Goal: Task Accomplishment & Management: Use online tool/utility

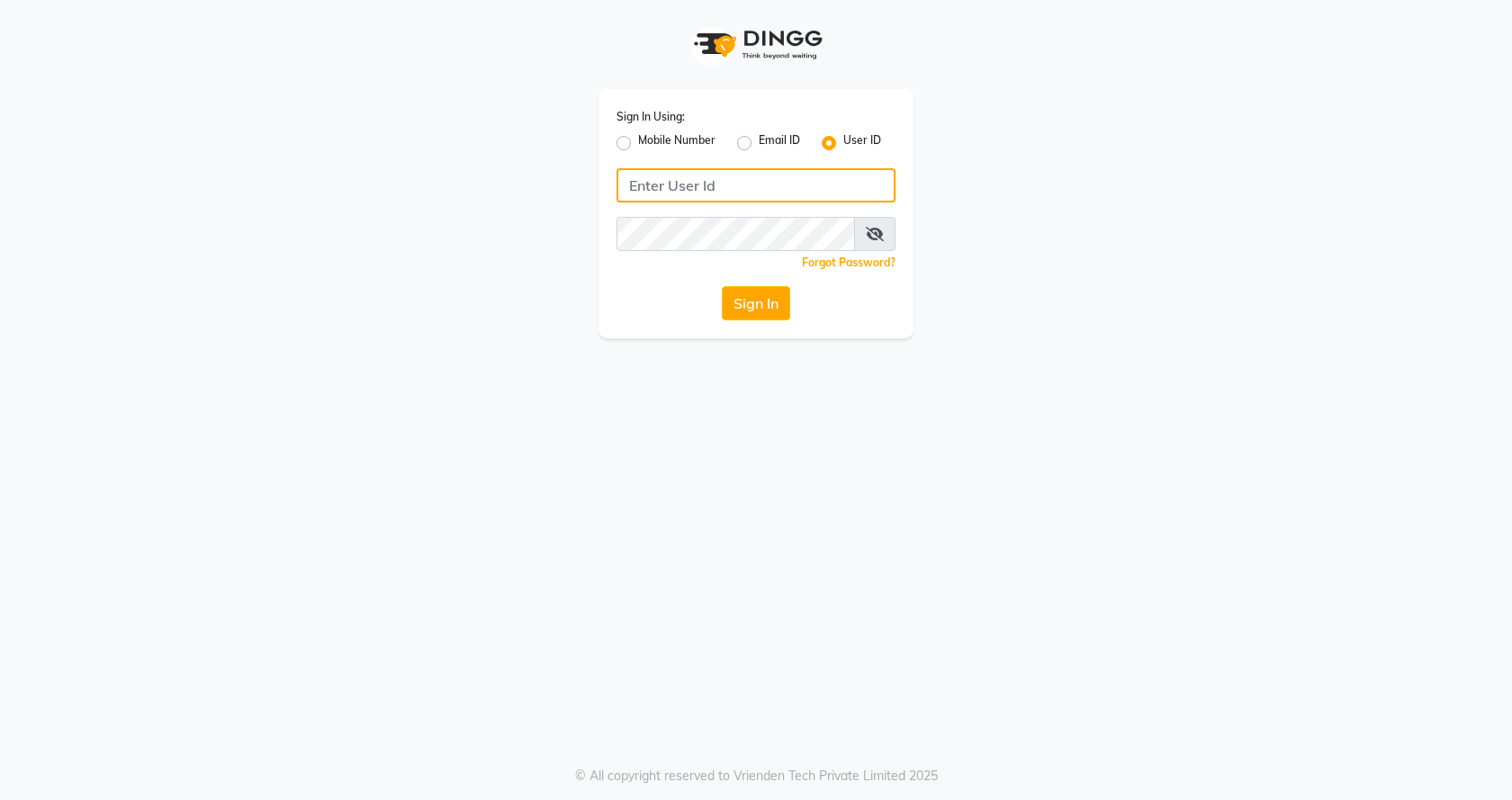
type input "7888023491"
click at [638, 141] on label "Mobile Number" at bounding box center [677, 142] width 78 height 22
click at [638, 141] on input "Mobile Number" at bounding box center [644, 138] width 11 height 11
radio input "true"
radio input "false"
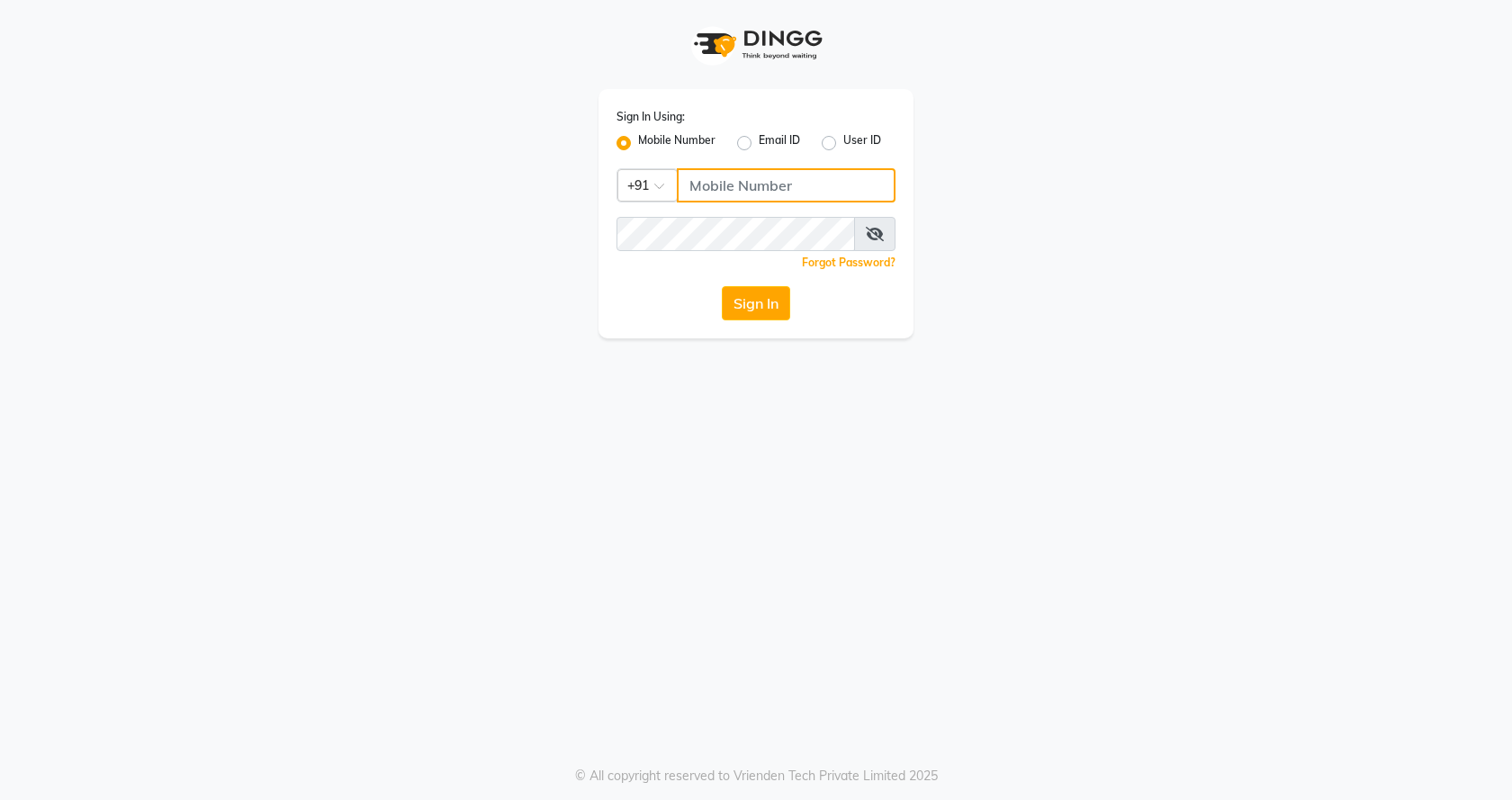
click at [745, 181] on input "Username" at bounding box center [786, 185] width 218 height 34
type input "7888023491"
click at [753, 303] on button "Sign In" at bounding box center [756, 303] width 68 height 34
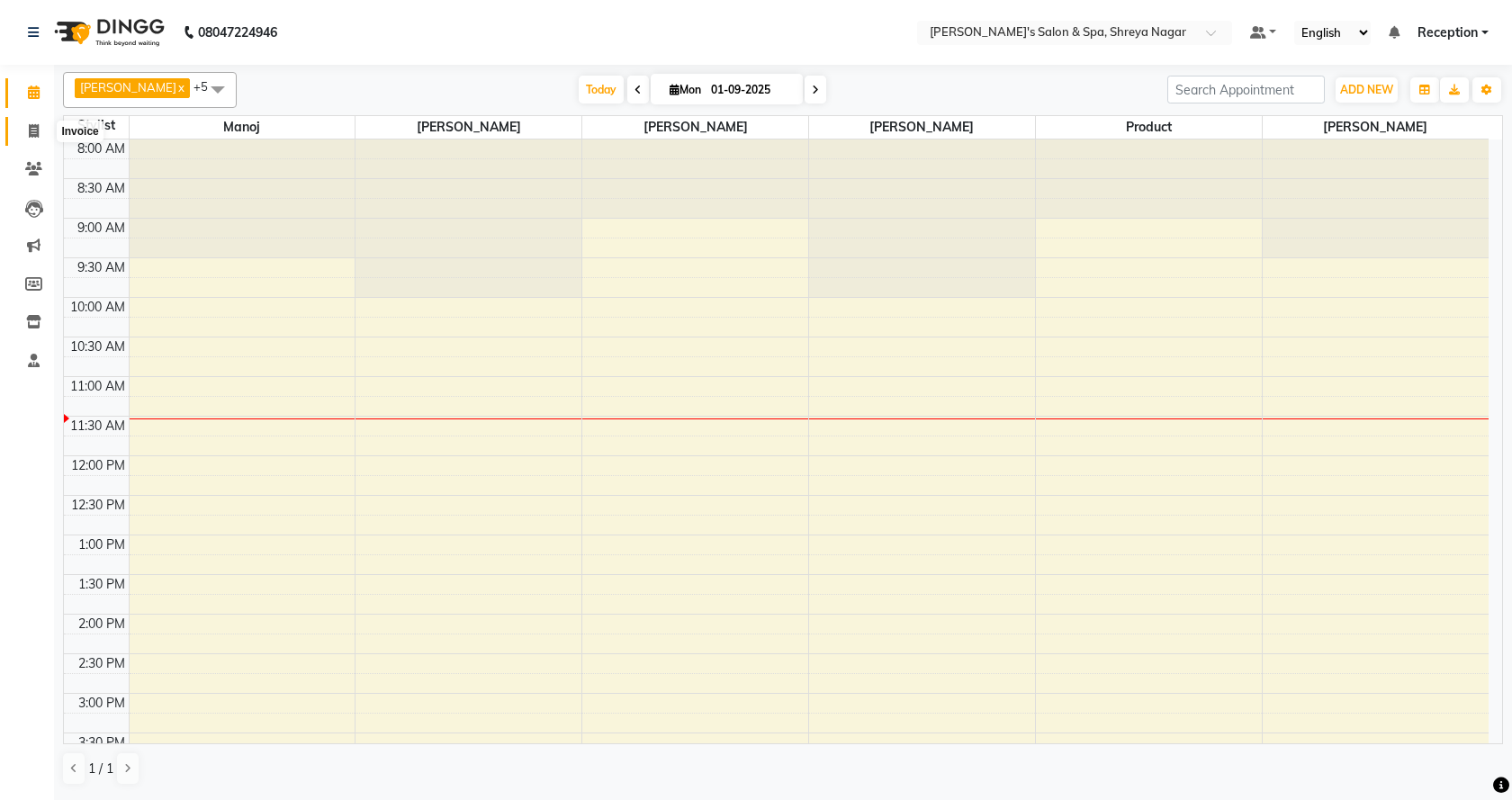
click at [31, 135] on span at bounding box center [33, 132] width 31 height 21
select select "7591"
select select "service"
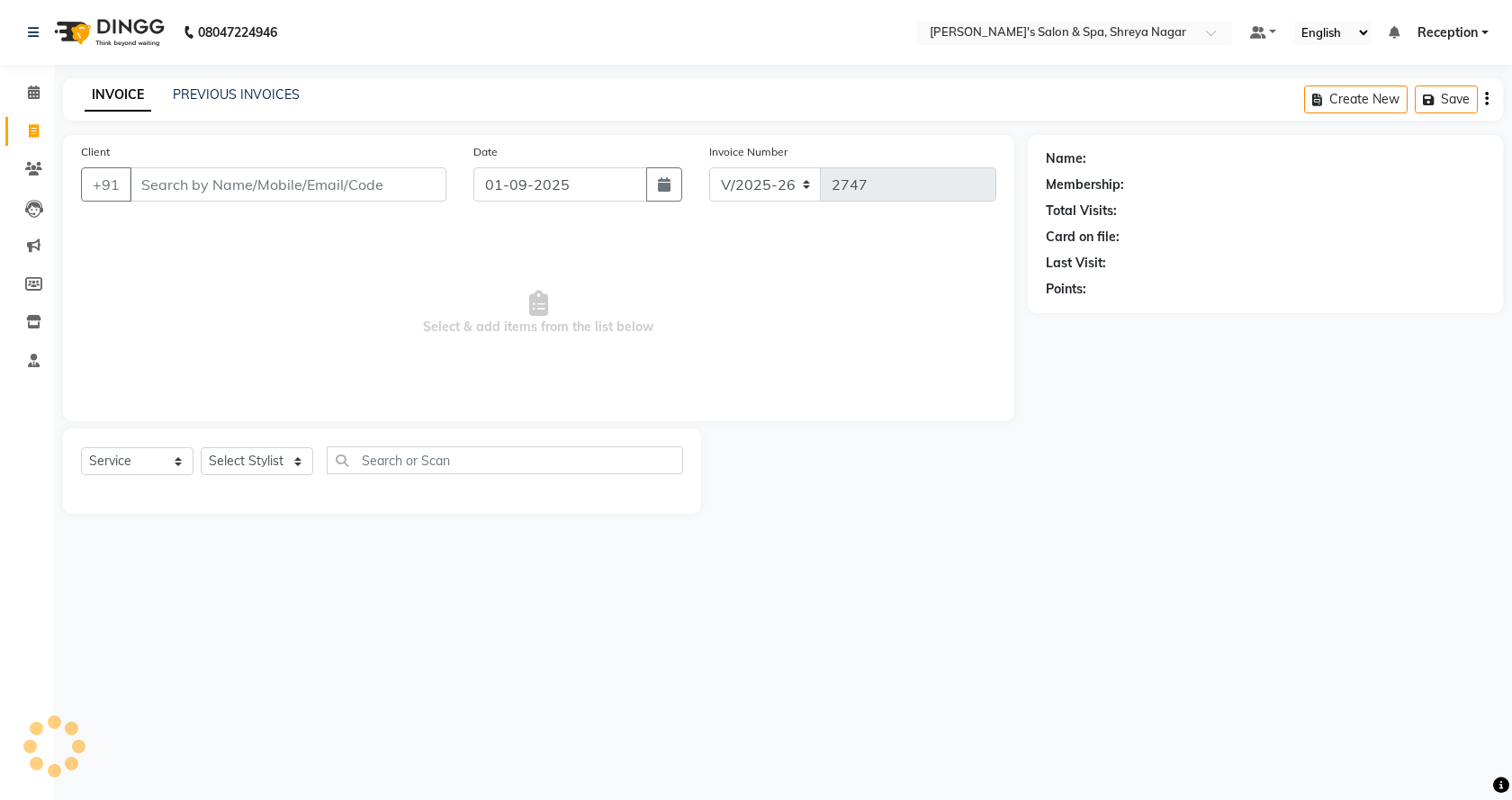
click at [196, 168] on input "Client" at bounding box center [289, 184] width 317 height 34
click at [196, 168] on input "Client" at bounding box center [289, 184] width 317 height 34
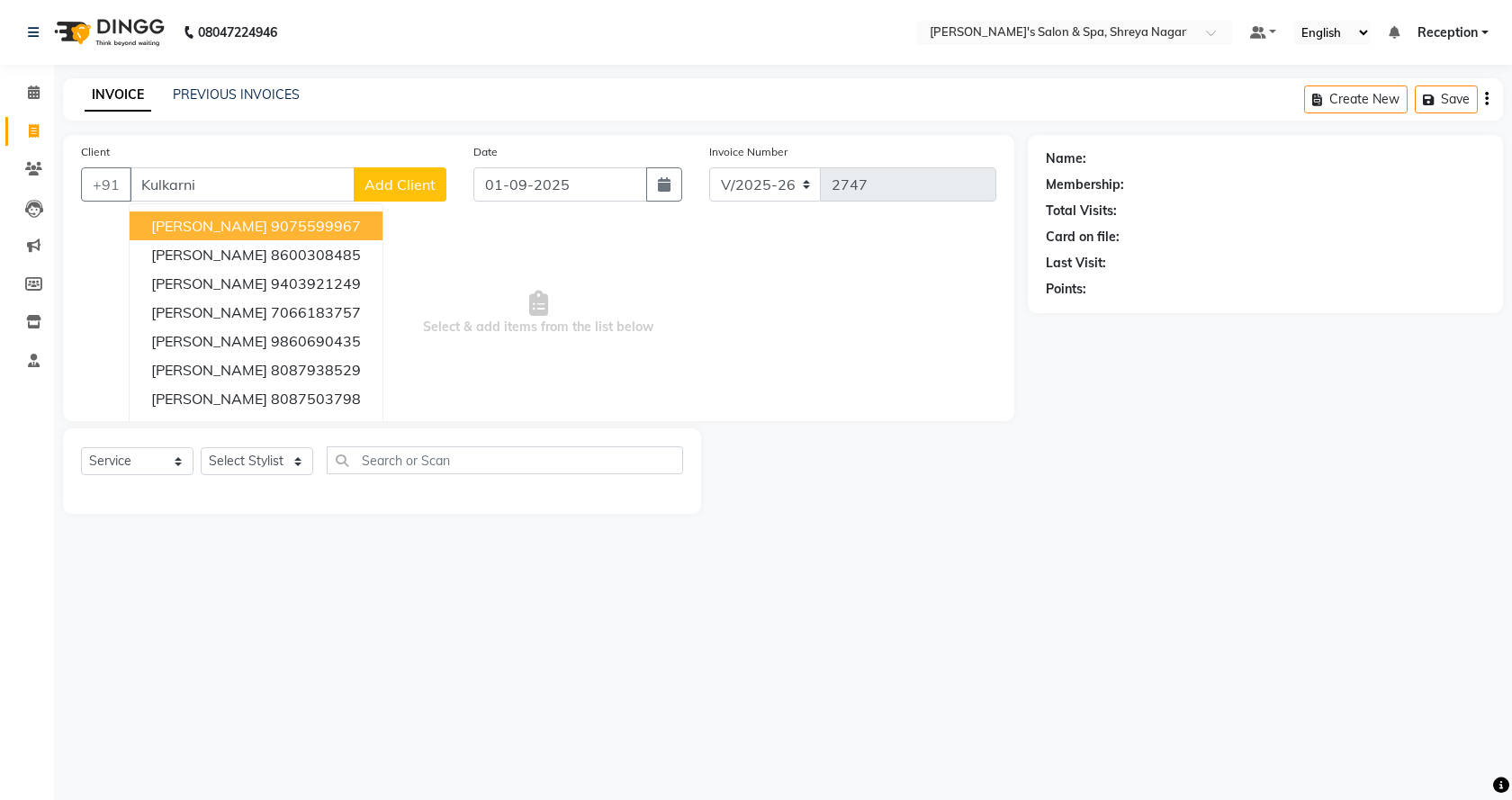
click at [237, 181] on input "Kulkarni" at bounding box center [242, 184] width 225 height 34
type input "K"
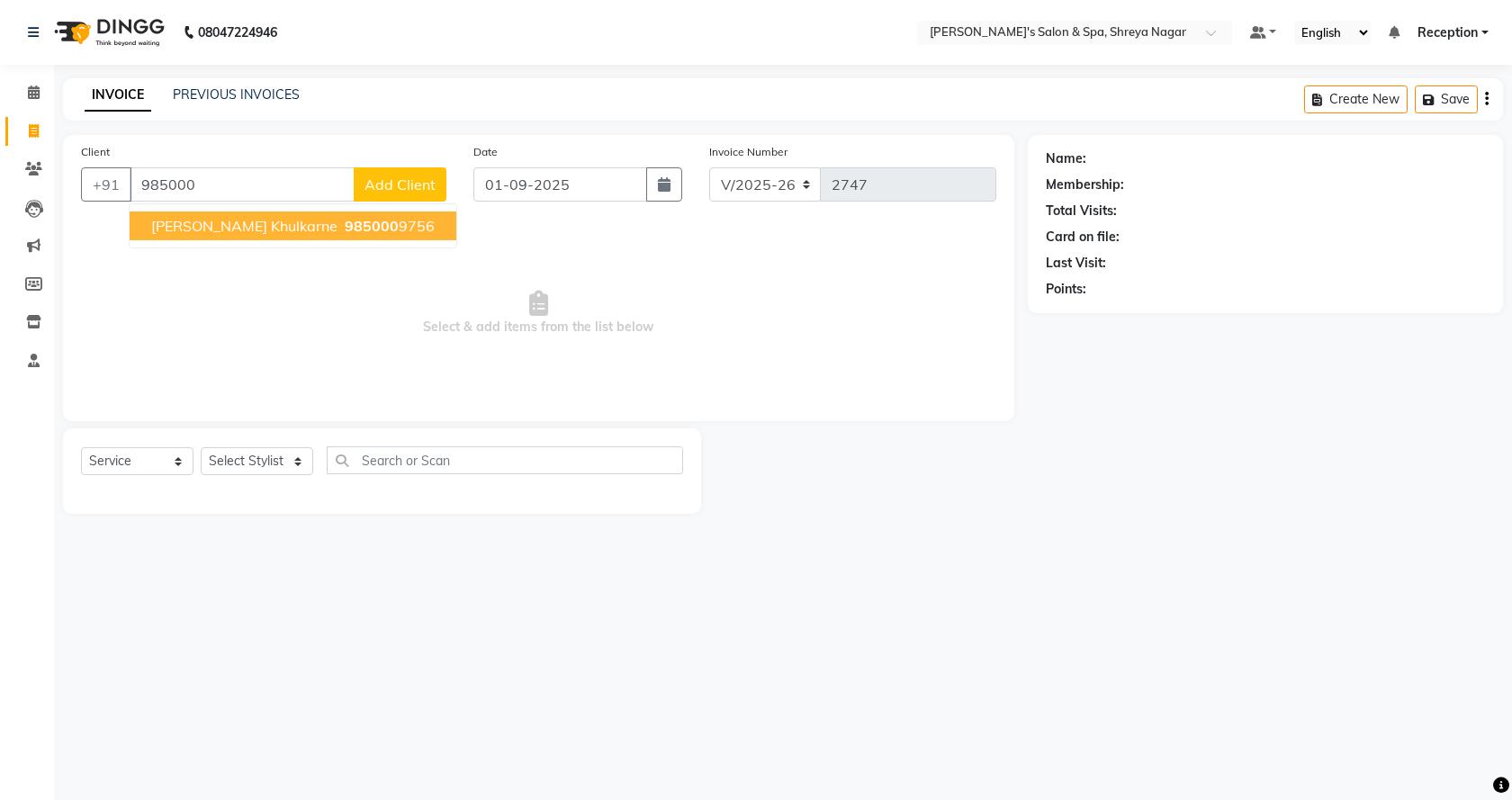
click at [233, 216] on span "[PERSON_NAME] khulkarne" at bounding box center [244, 225] width 186 height 18
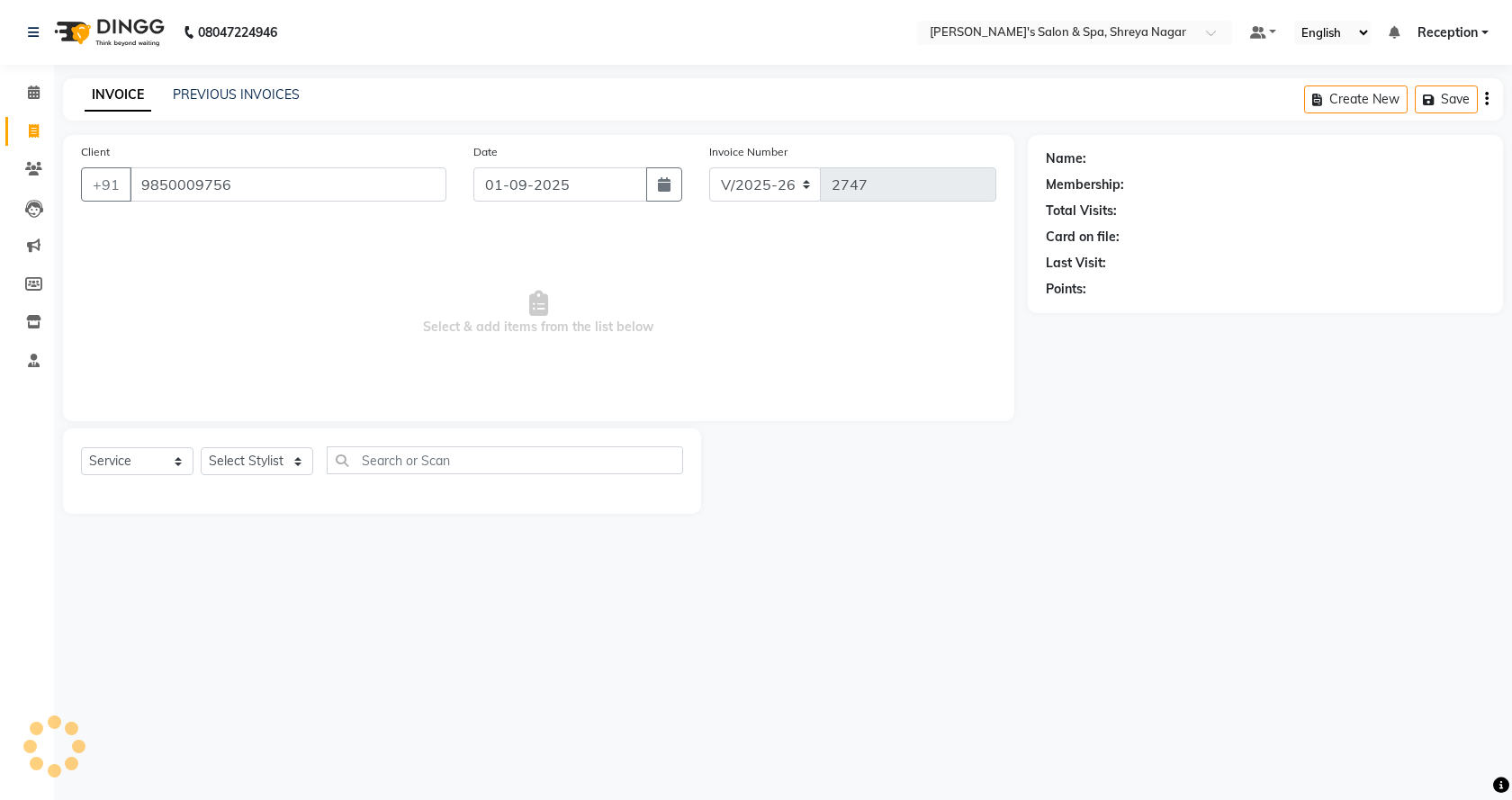
type input "9850009756"
select select "1: Object"
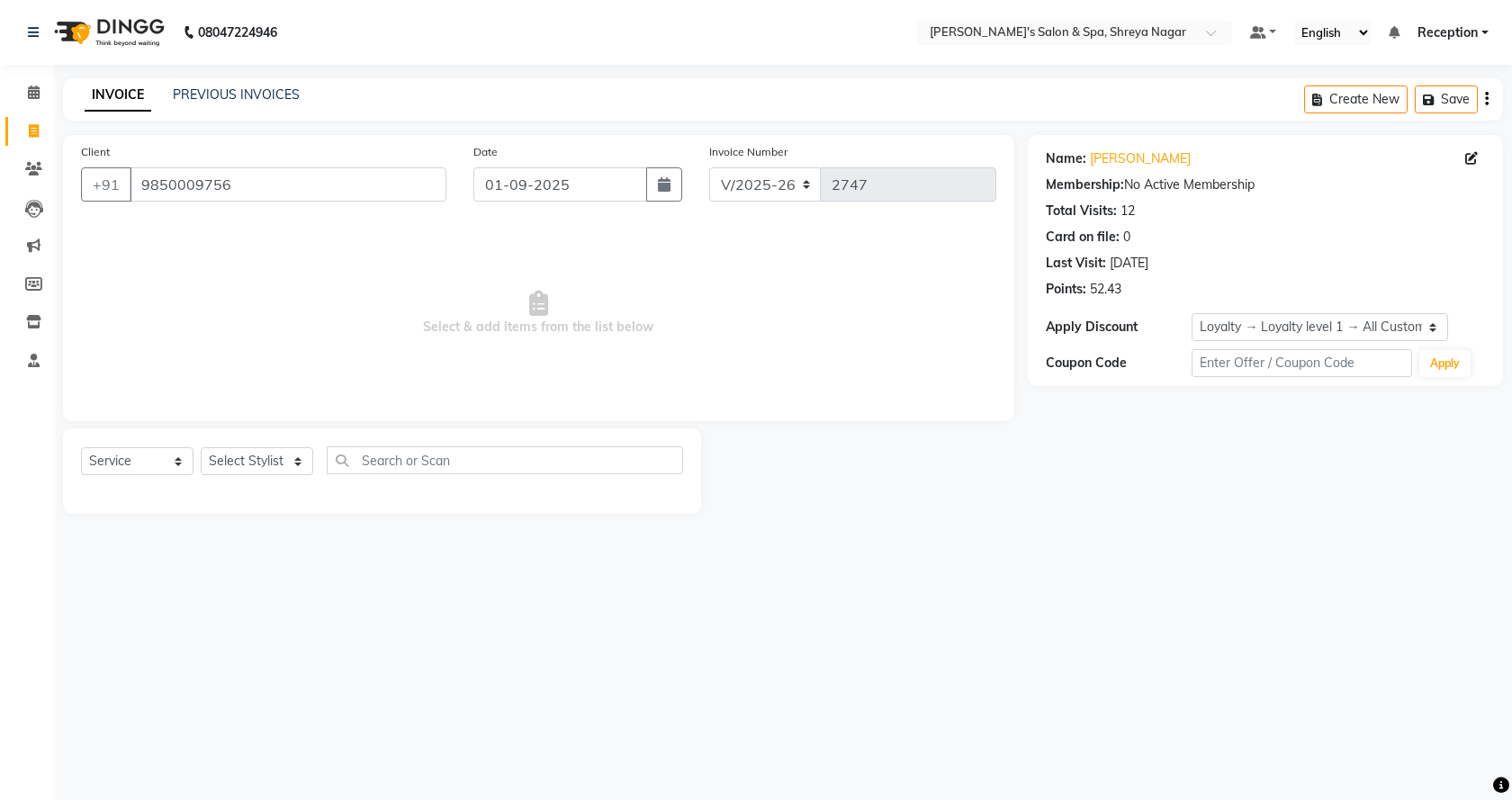
click at [286, 444] on div "Select Service Product Membership Package Voucher Prepaid Gift Card Select Styl…" at bounding box center [382, 471] width 638 height 85
click at [301, 475] on div "Select Service Product Membership Package Voucher Prepaid Gift Card Select Styl…" at bounding box center [382, 467] width 602 height 43
drag, startPoint x: 302, startPoint y: 464, endPoint x: 297, endPoint y: 473, distance: 10.3
click at [302, 464] on select "Select Stylist [PERSON_NAME] [PERSON_NAME] [PERSON_NAME] Product Reception" at bounding box center [256, 460] width 112 height 28
select select "67480"
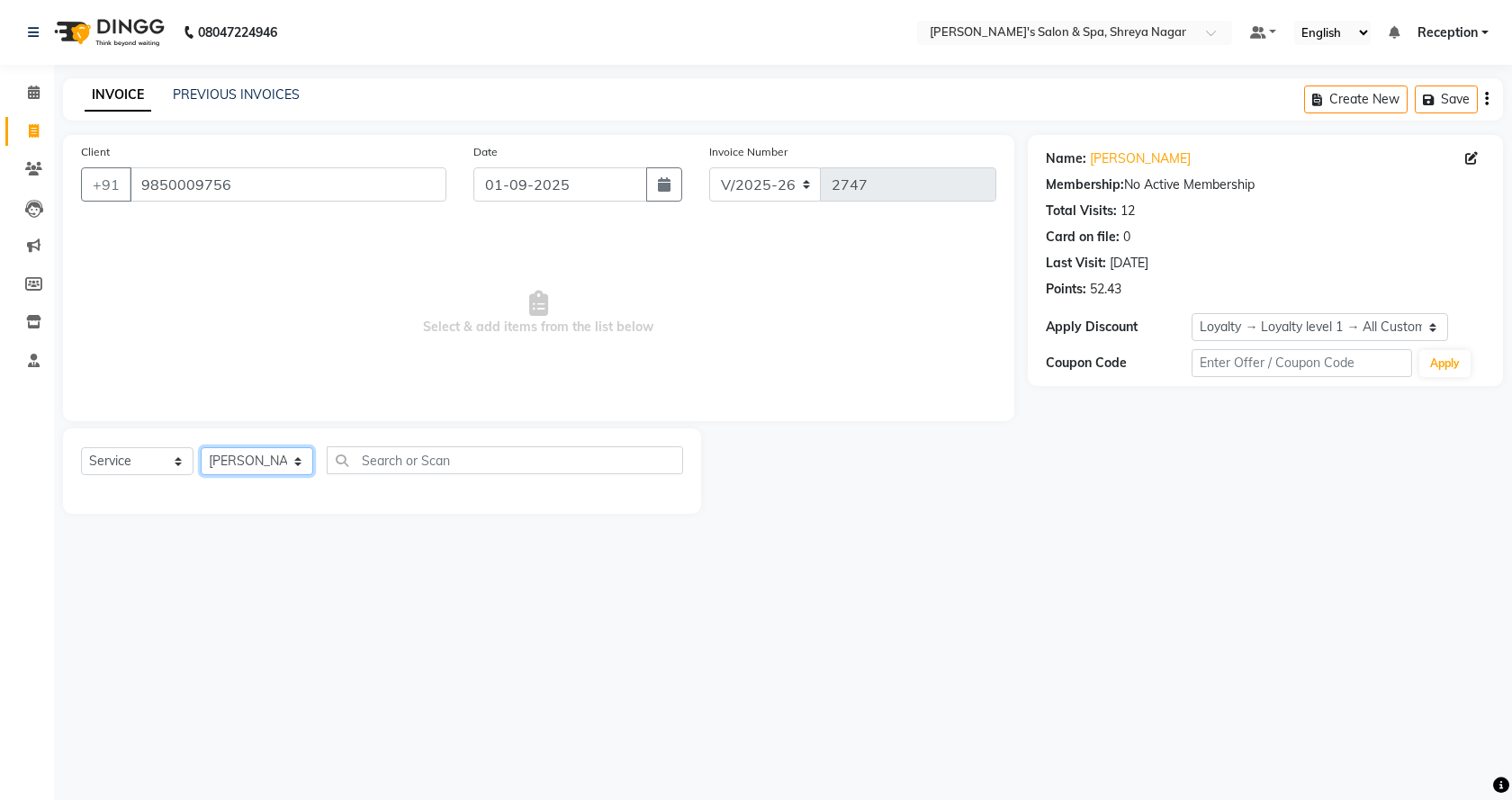
click at [200, 447] on select "Select Stylist [PERSON_NAME] [PERSON_NAME] [PERSON_NAME] Product Reception" at bounding box center [256, 460] width 112 height 28
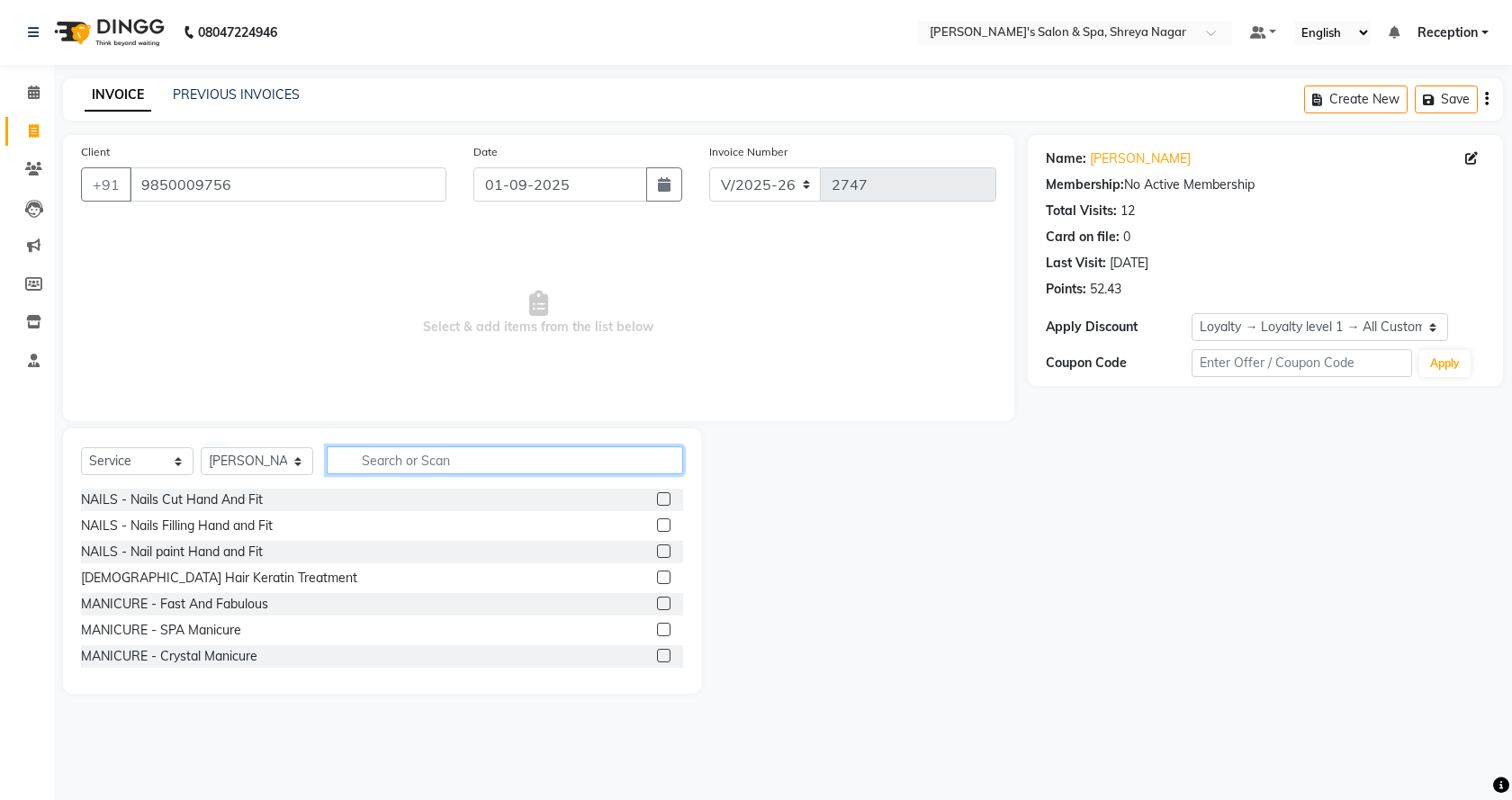
click at [450, 471] on input "text" at bounding box center [504, 459] width 356 height 28
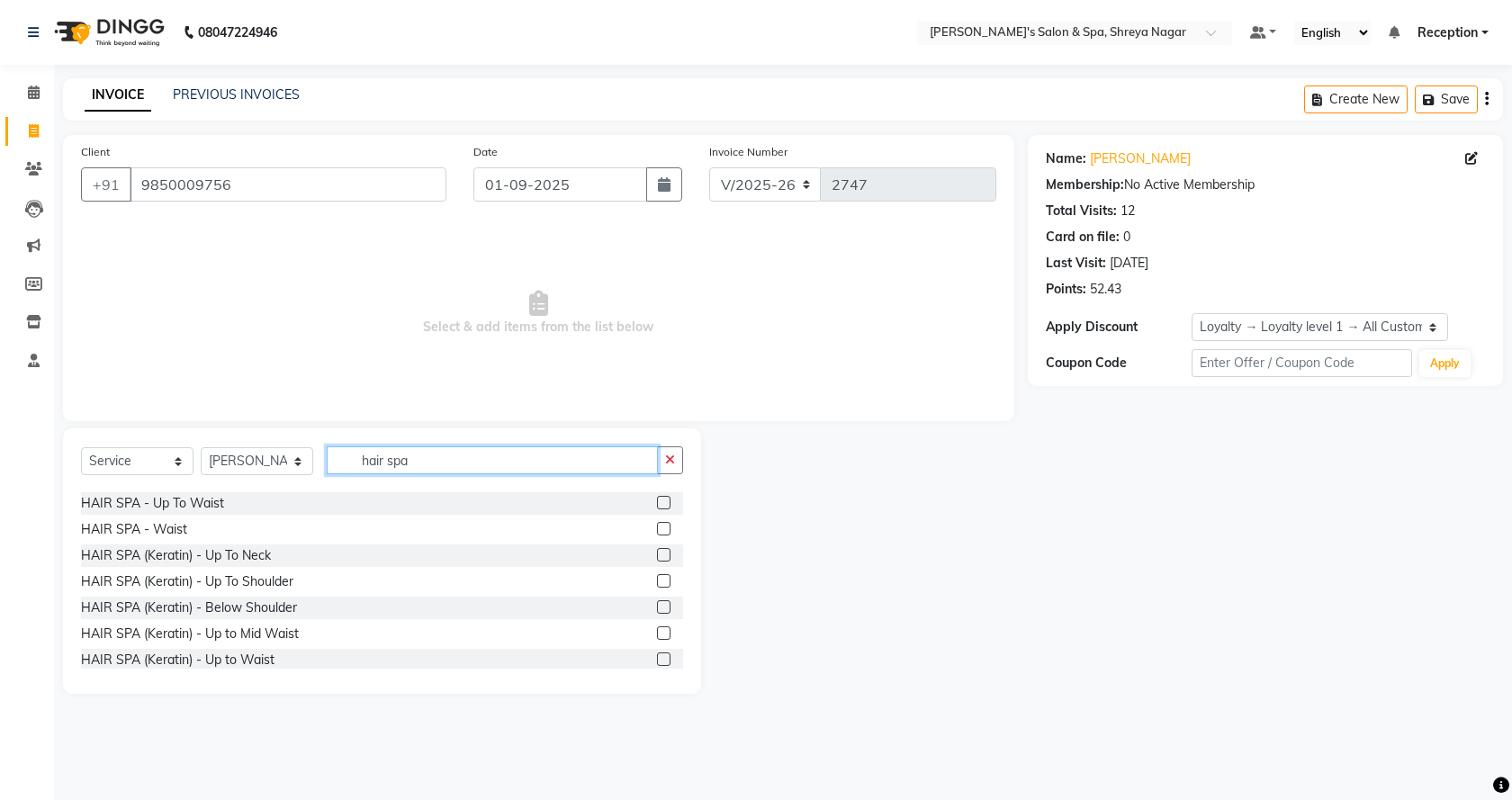
scroll to position [316, 0]
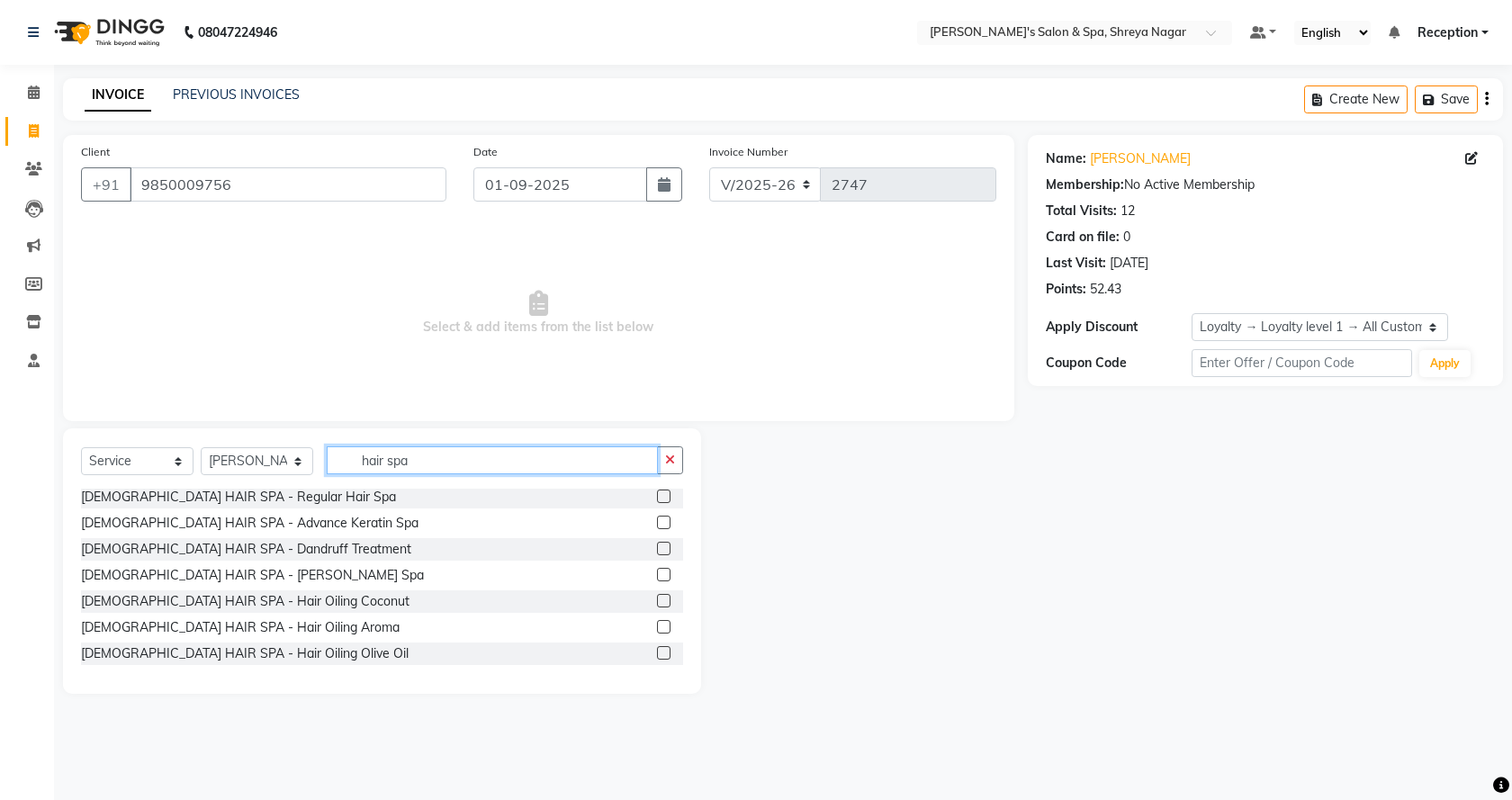
type input "hair spa"
click at [657, 600] on label at bounding box center [663, 601] width 13 height 13
click at [657, 600] on input "checkbox" at bounding box center [663, 602] width 11 height 11
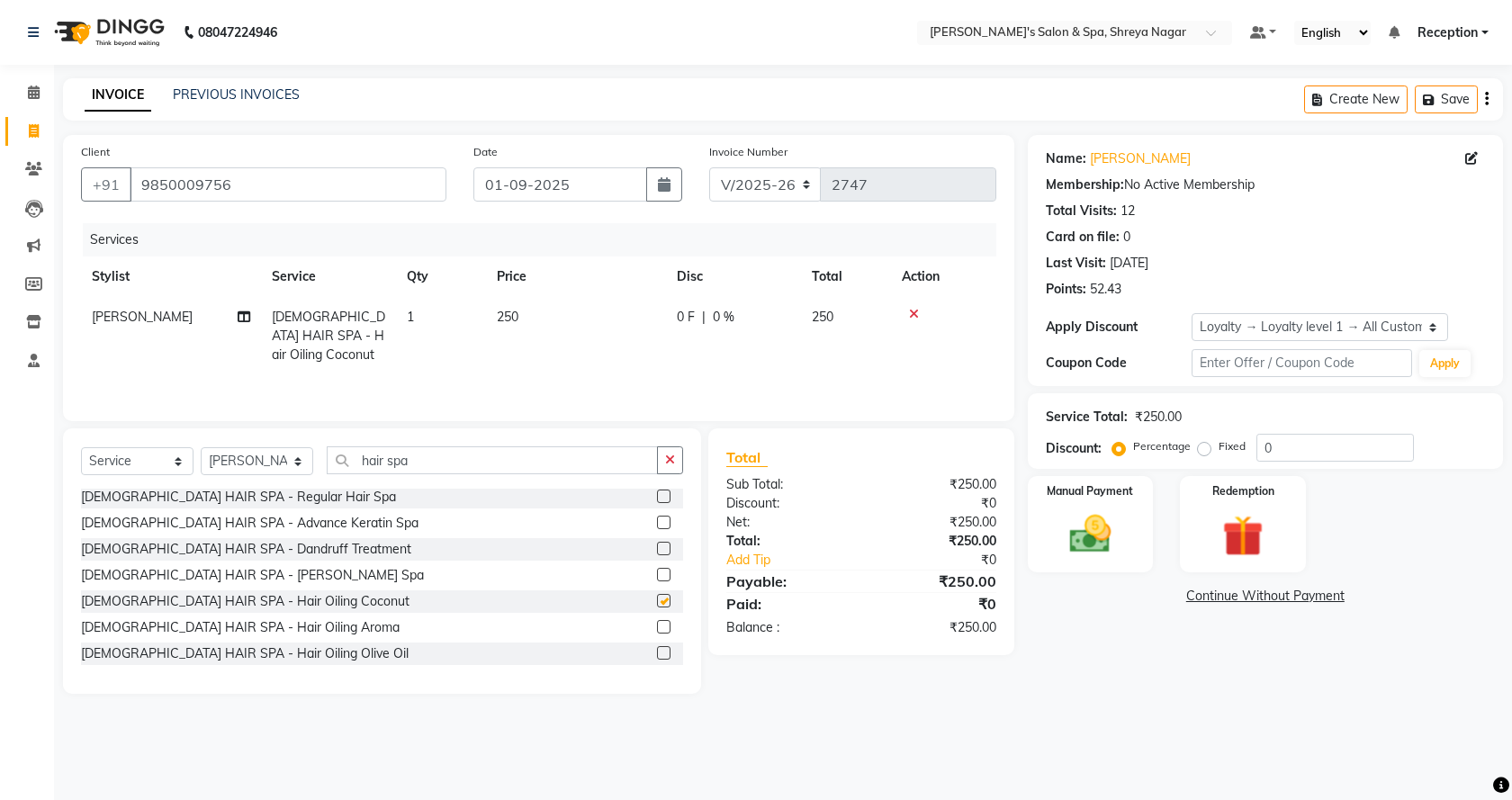
checkbox input "false"
click at [489, 458] on input "hair spa" at bounding box center [492, 459] width 331 height 28
type input "h"
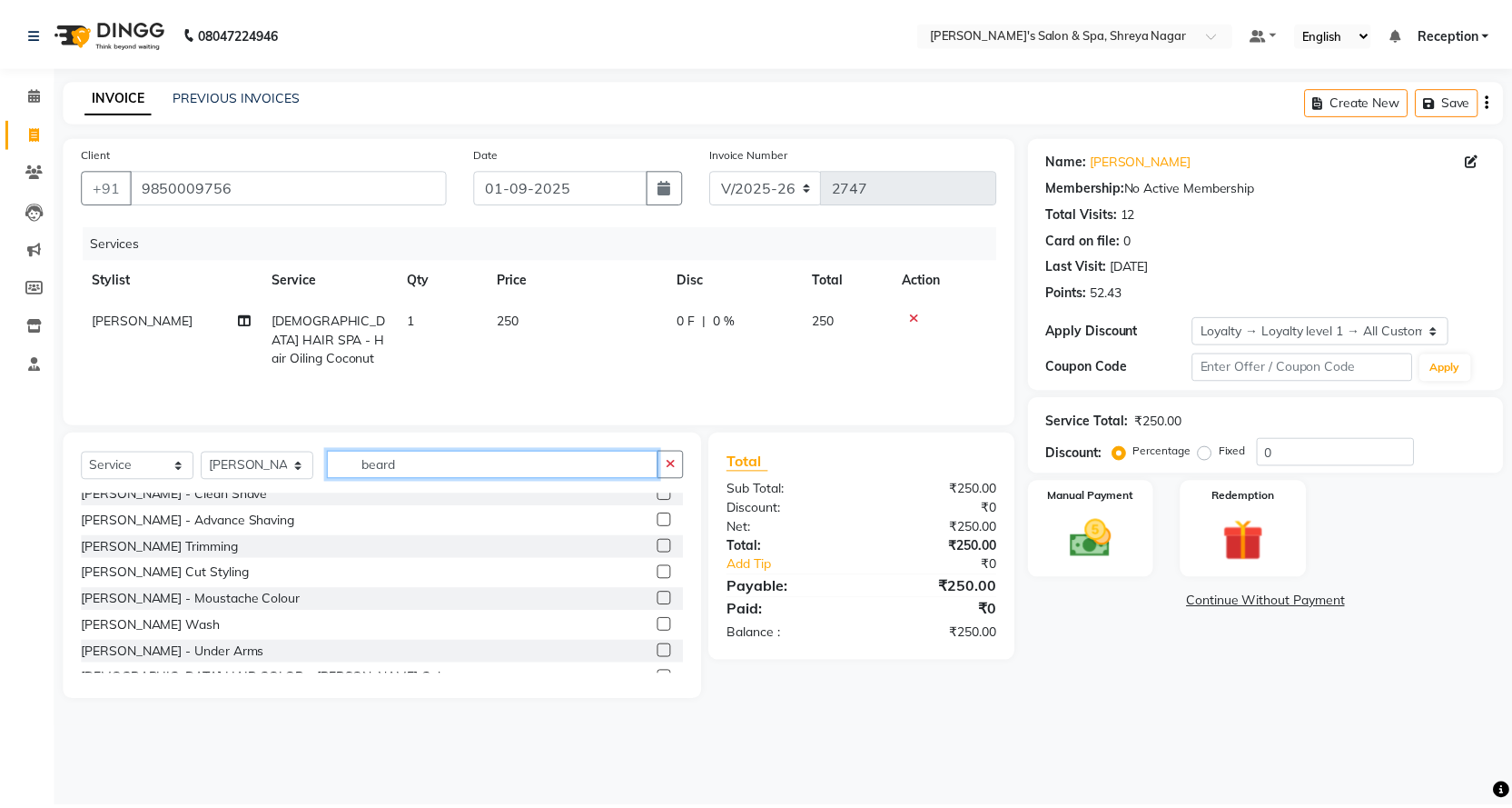
scroll to position [0, 0]
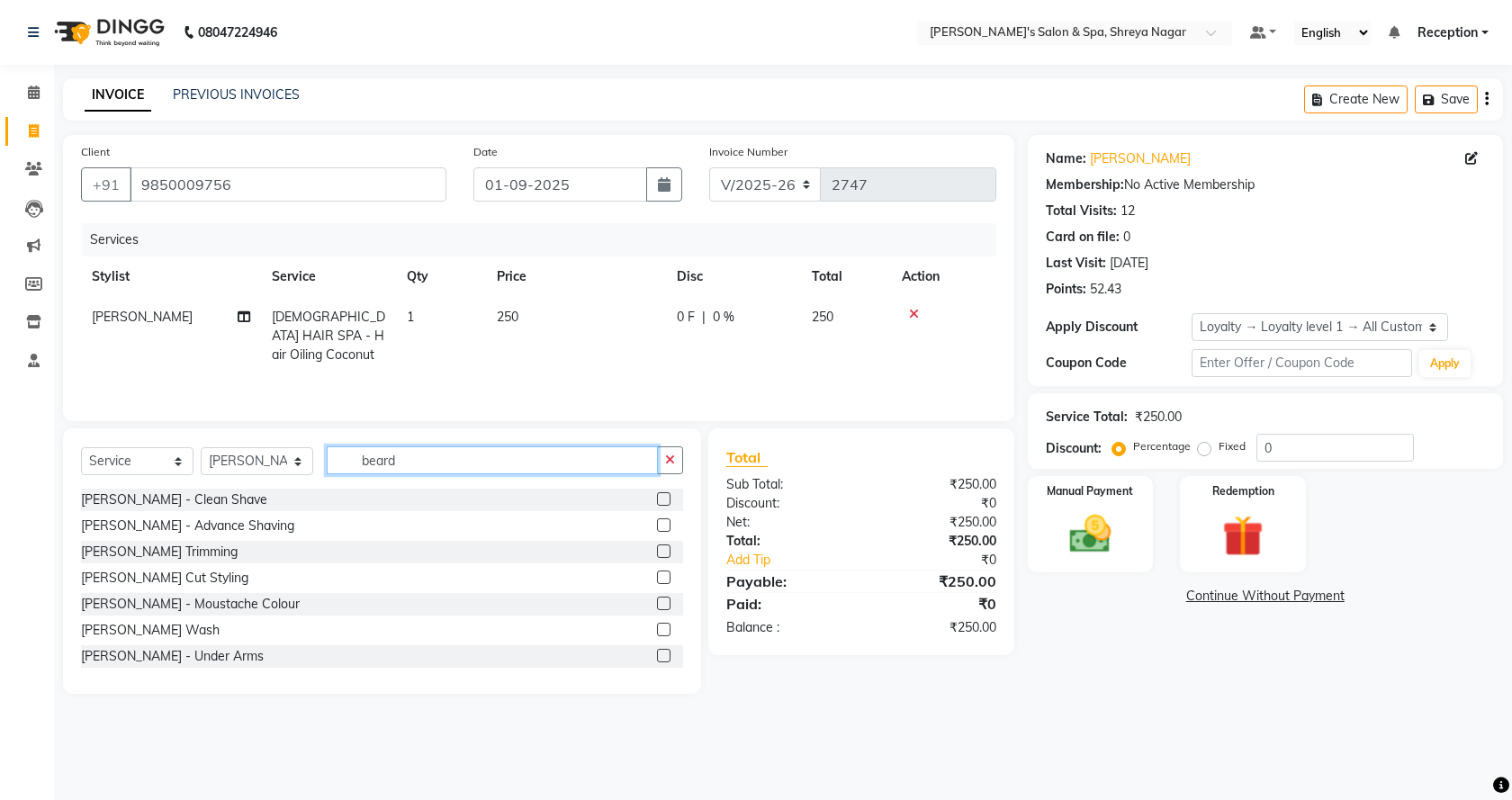
type input "beard"
click at [657, 497] on label at bounding box center [663, 499] width 13 height 13
click at [657, 497] on input "checkbox" at bounding box center [663, 499] width 11 height 11
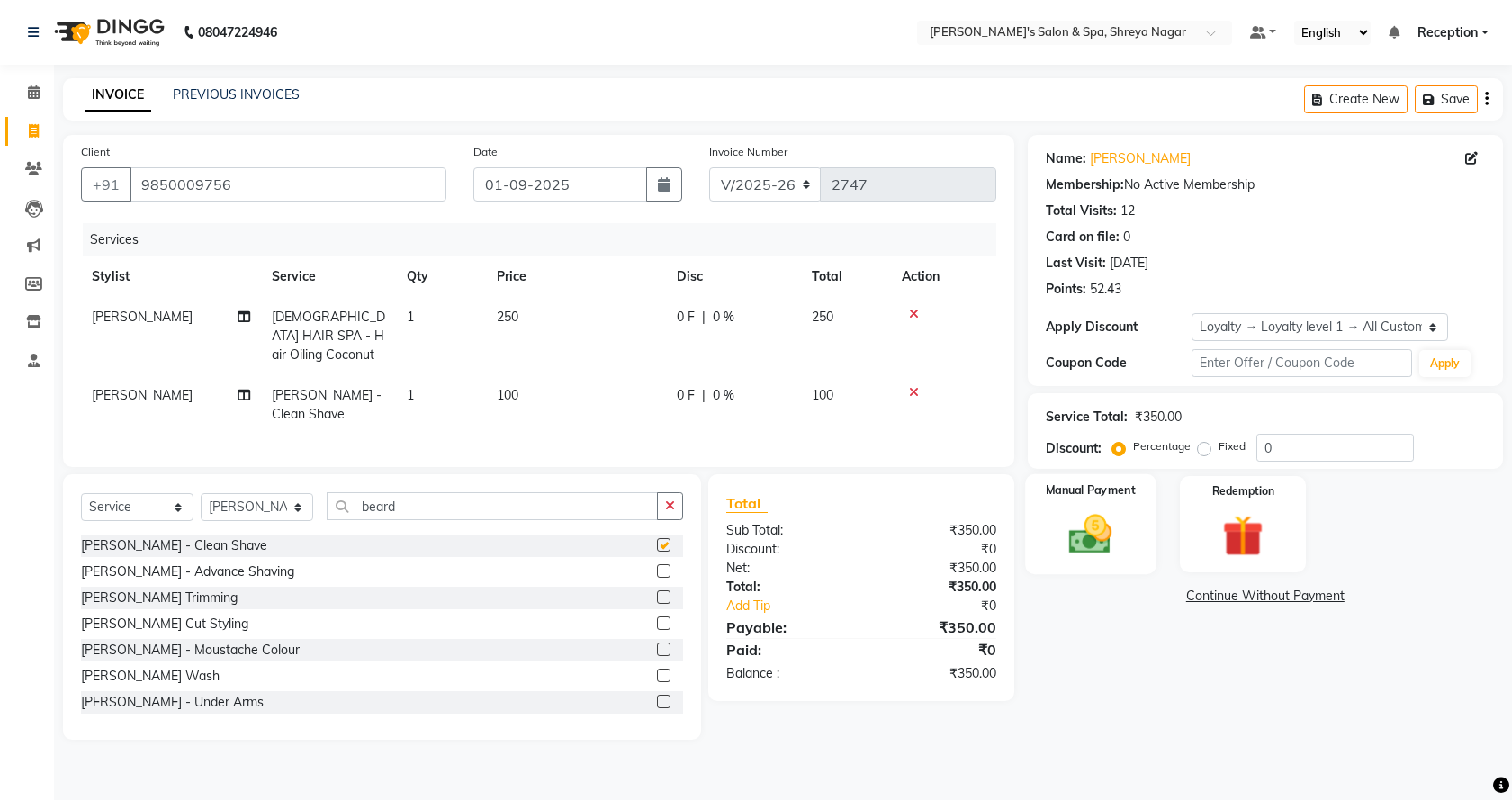
checkbox input "false"
click at [1219, 447] on label "Fixed" at bounding box center [1232, 446] width 27 height 16
click at [1207, 447] on input "Fixed" at bounding box center [1207, 446] width 12 height 12
radio input "true"
click at [1320, 456] on input "0" at bounding box center [1335, 447] width 158 height 28
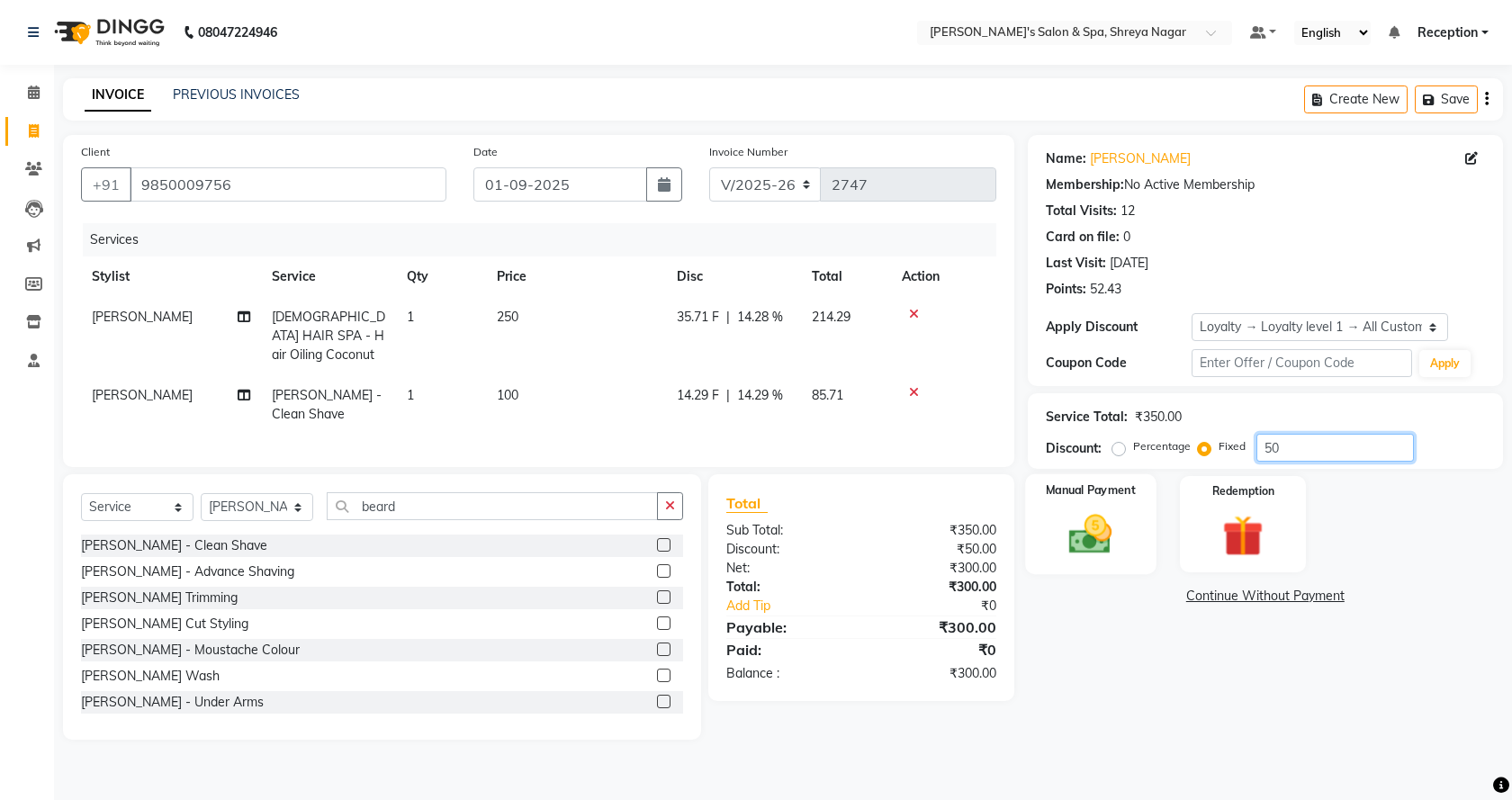
type input "50"
click at [1110, 538] on img at bounding box center [1091, 534] width 70 height 49
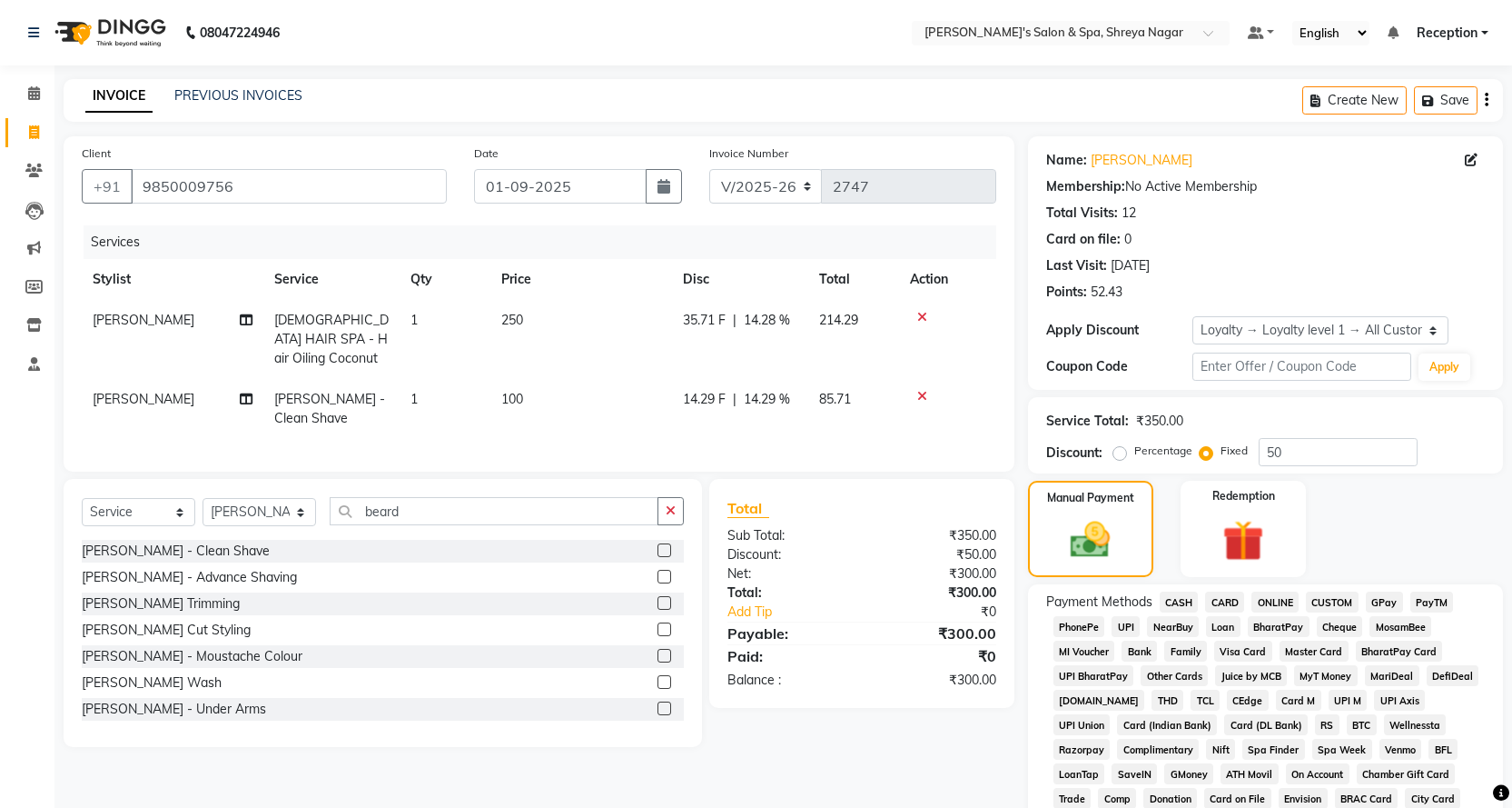
click at [1271, 602] on span "ONLINE" at bounding box center [1274, 602] width 47 height 21
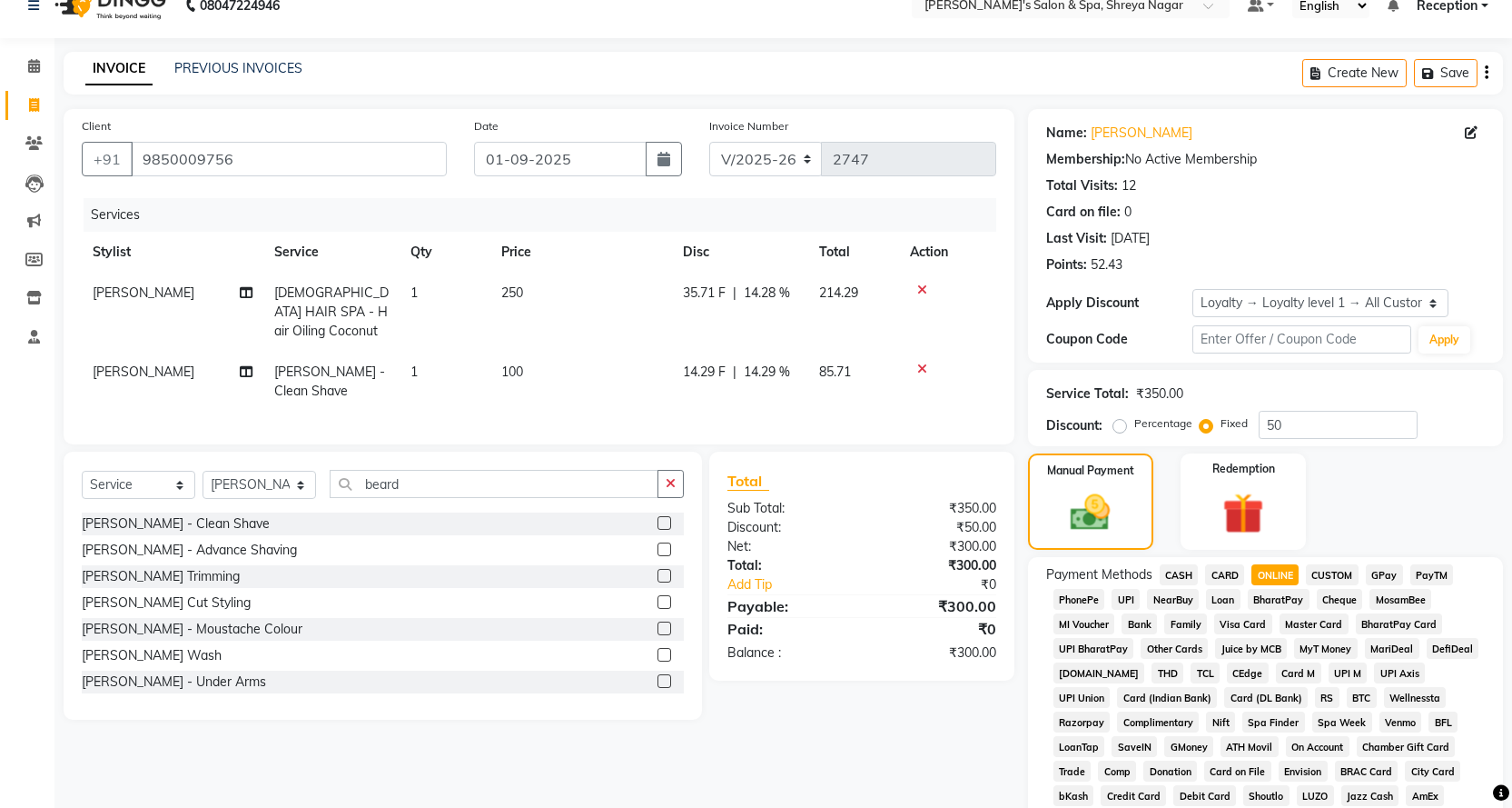
scroll to position [393, 0]
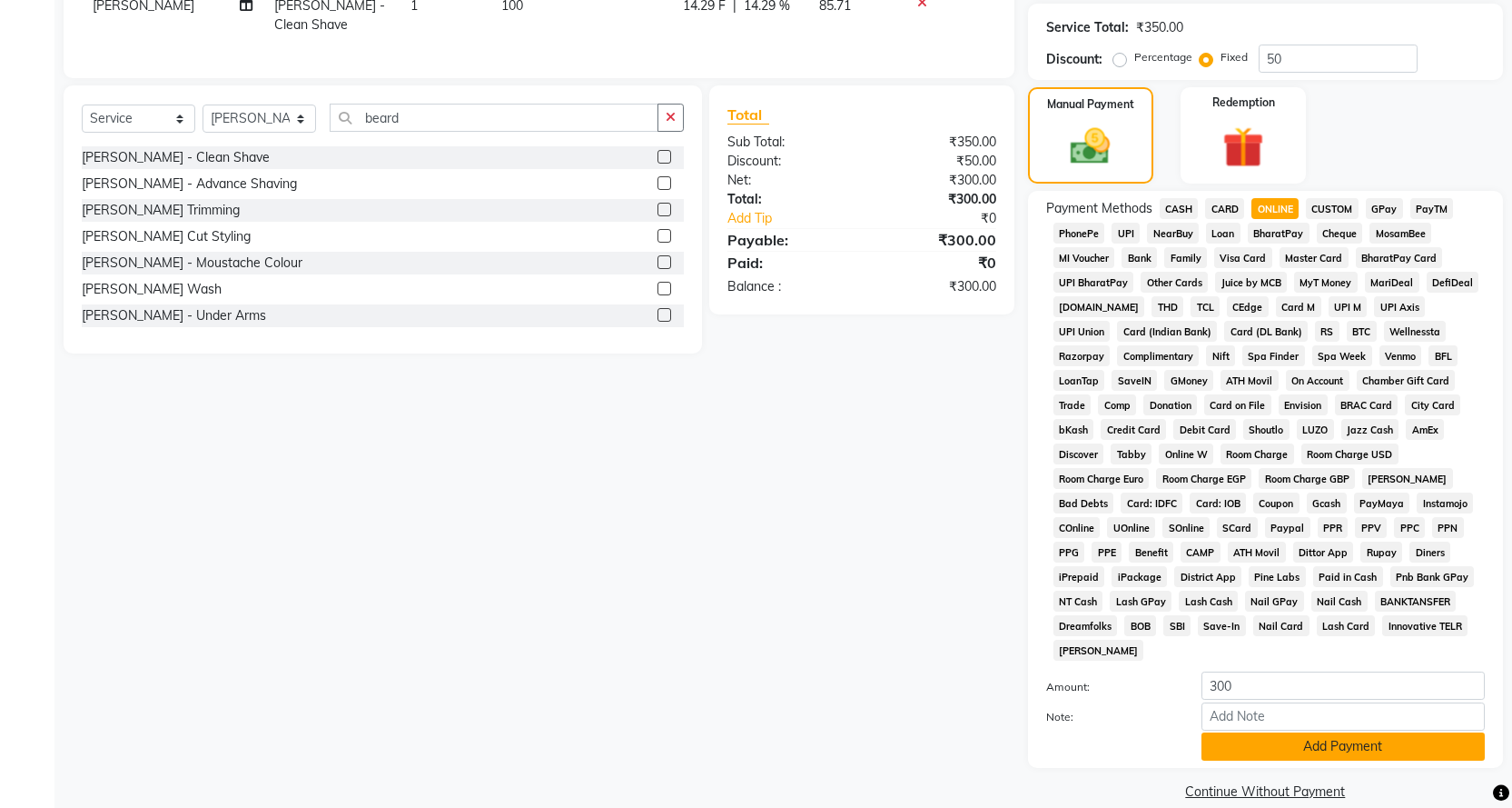
click at [1317, 732] on button "Add Payment" at bounding box center [1343, 746] width 284 height 28
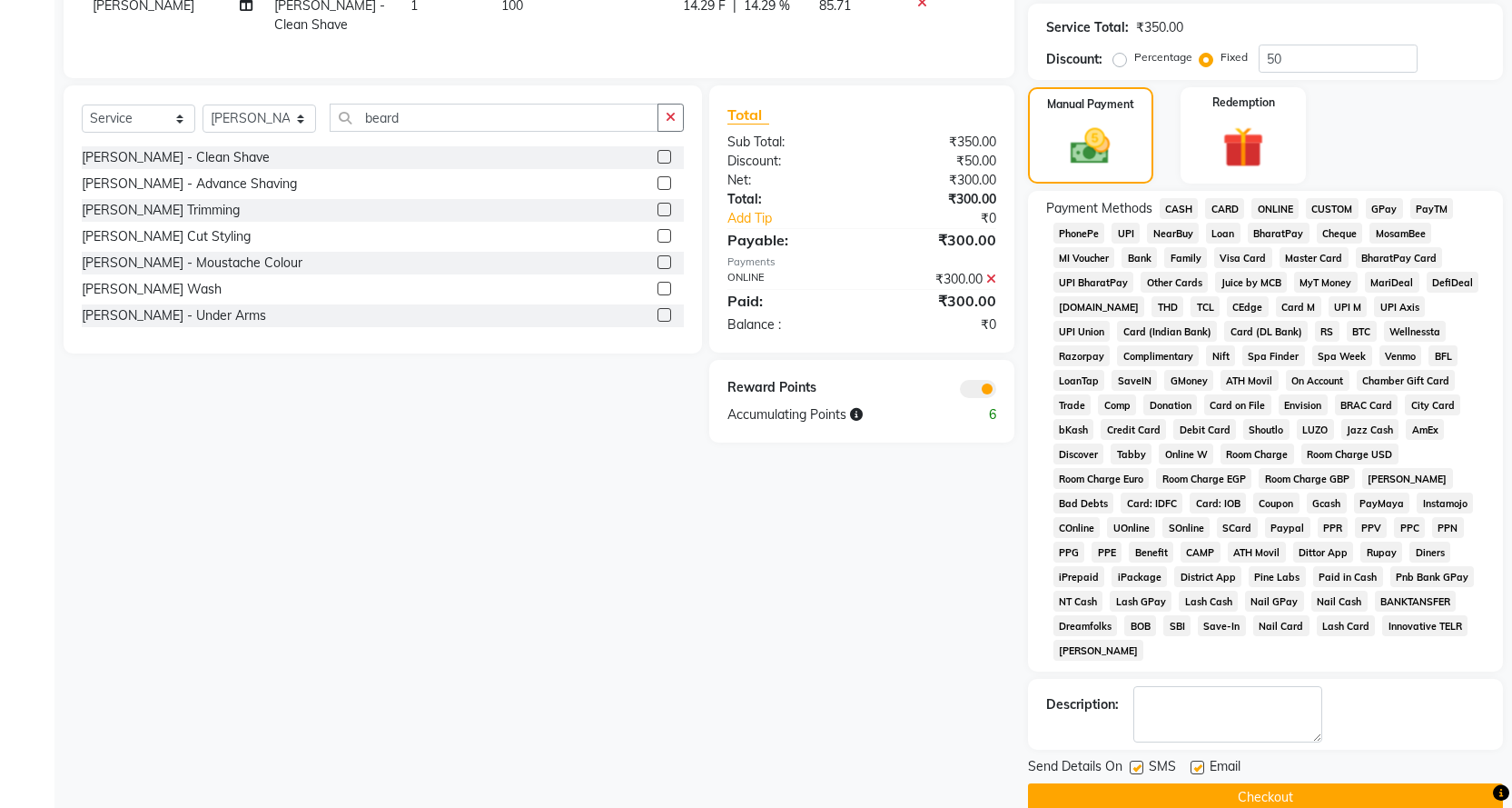
drag, startPoint x: 1285, startPoint y: 772, endPoint x: 1275, endPoint y: 767, distance: 11.2
click at [1283, 783] on button "Checkout" at bounding box center [1266, 796] width 475 height 28
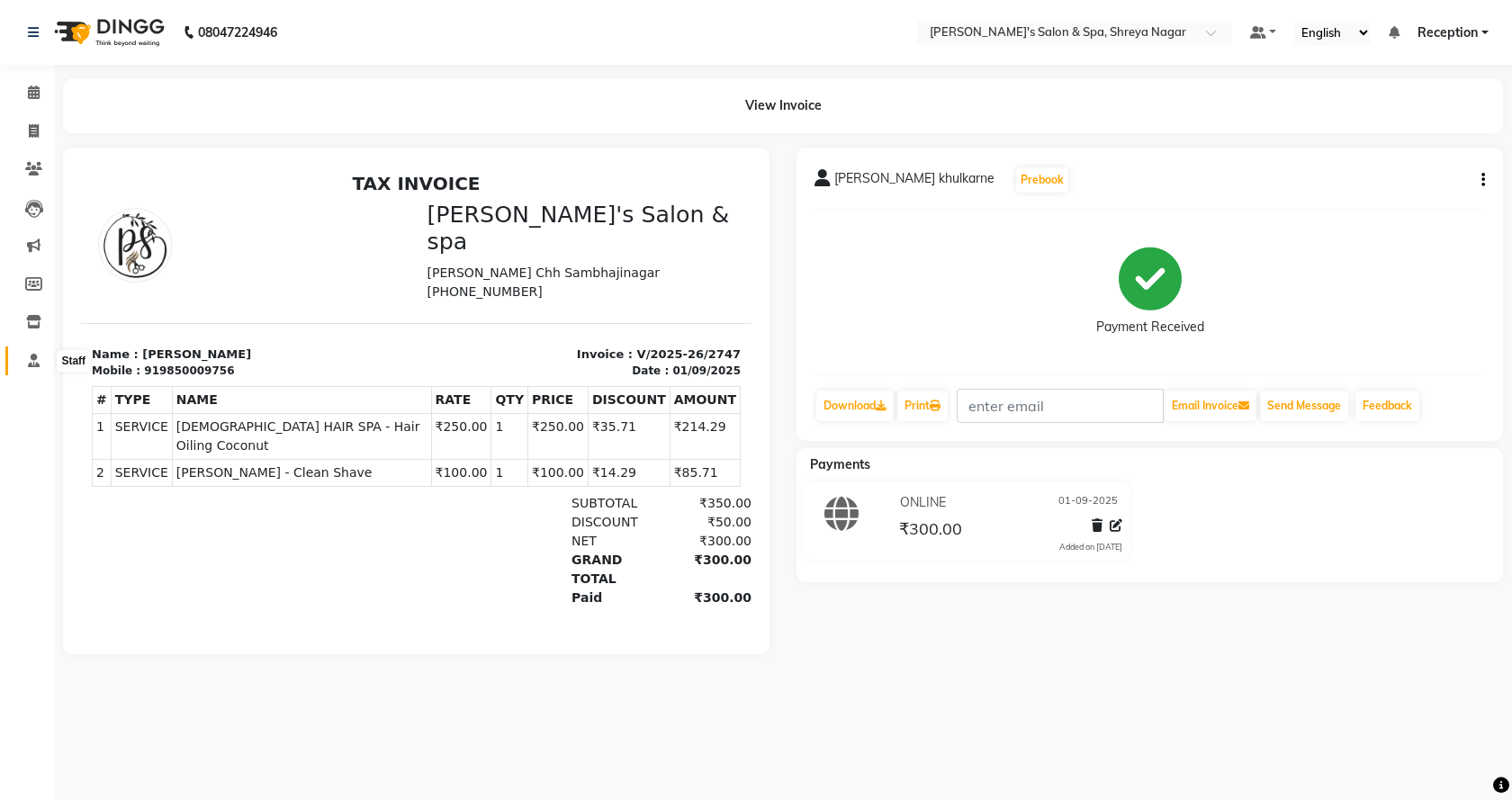
click at [37, 366] on icon at bounding box center [33, 361] width 11 height 13
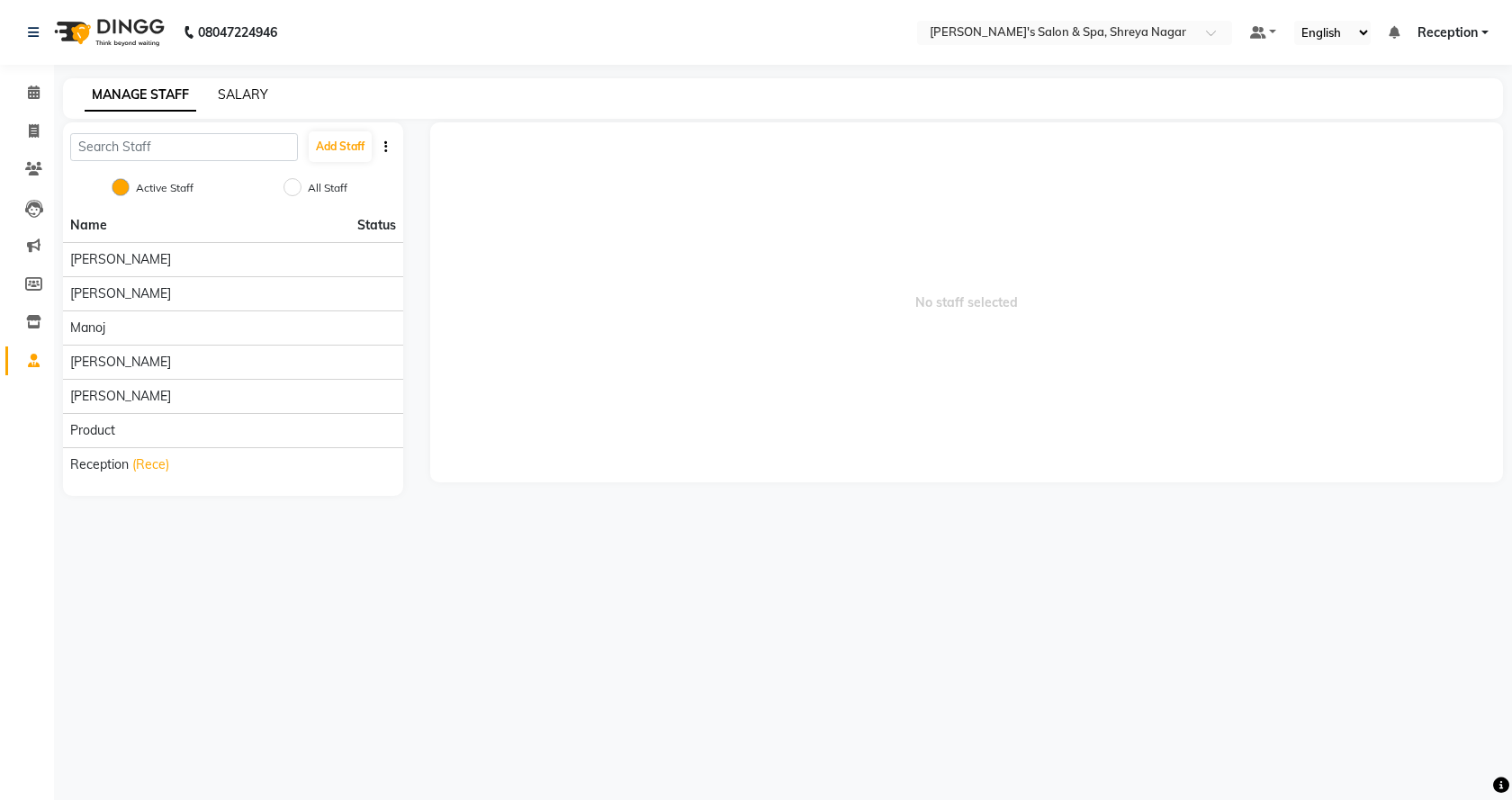
click at [268, 97] on link "SALARY" at bounding box center [242, 94] width 50 height 16
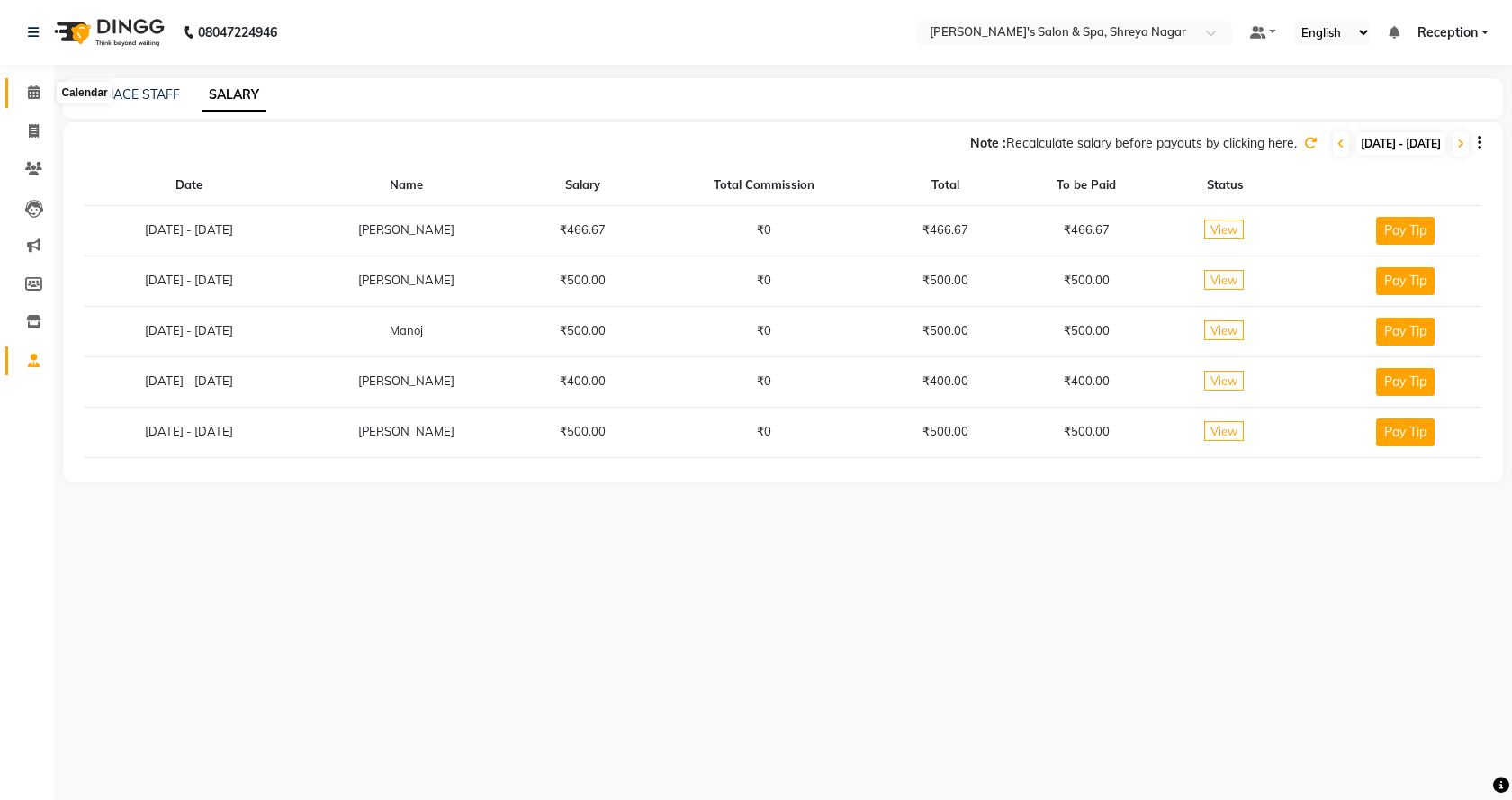
click at [38, 94] on icon at bounding box center [33, 92] width 11 height 13
